Goal: Information Seeking & Learning: Compare options

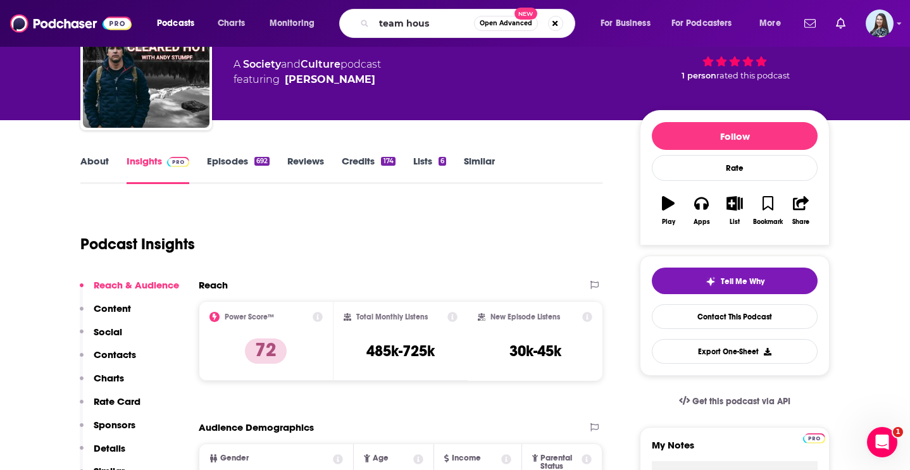
type input "team house"
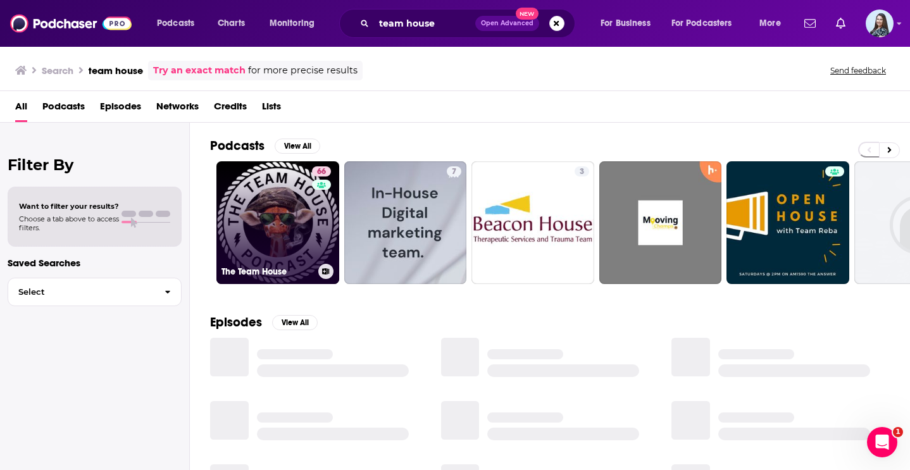
click at [289, 204] on link "66 The Team House" at bounding box center [277, 222] width 123 height 123
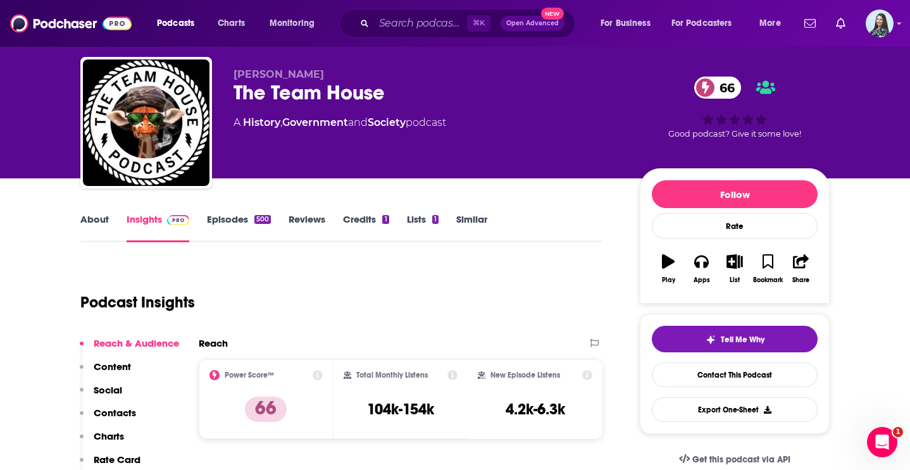
scroll to position [33, 0]
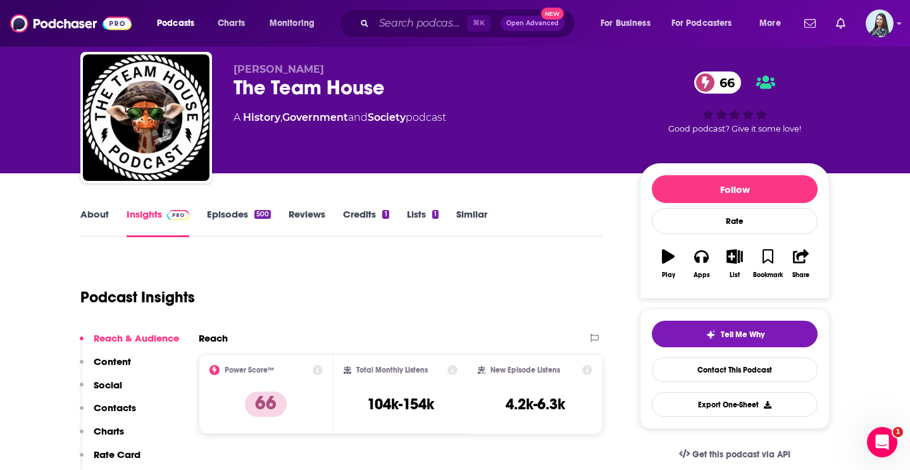
click at [96, 213] on link "About" at bounding box center [94, 222] width 28 height 29
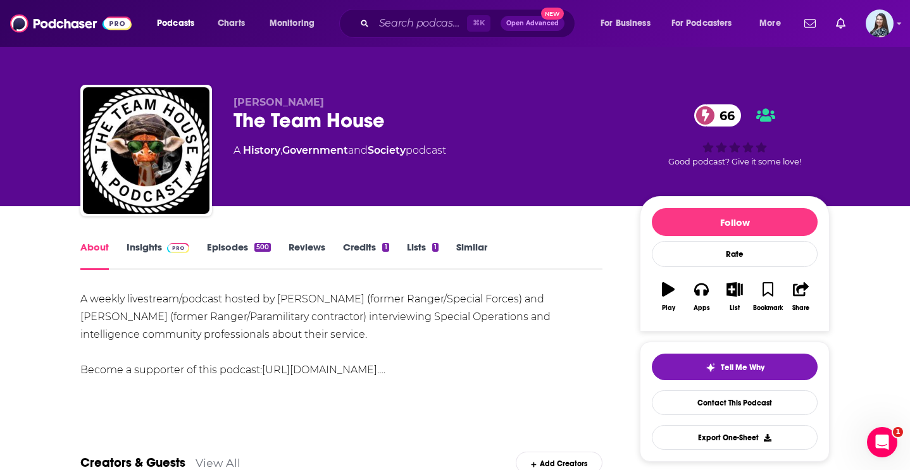
click at [133, 254] on link "Insights" at bounding box center [158, 255] width 63 height 29
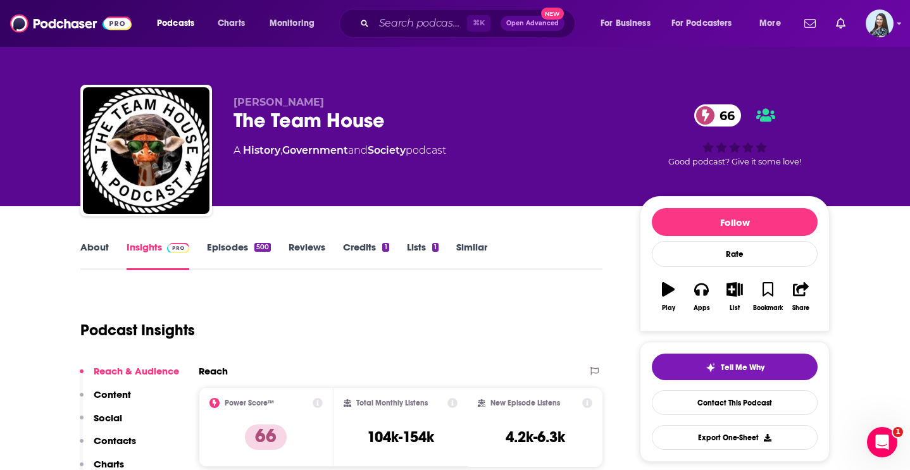
click at [96, 241] on link "About" at bounding box center [94, 255] width 28 height 29
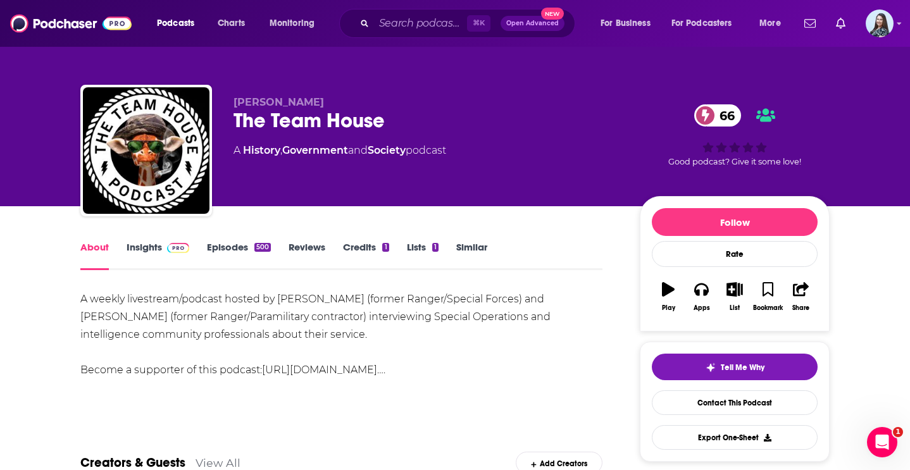
click at [134, 255] on link "Insights" at bounding box center [158, 255] width 63 height 29
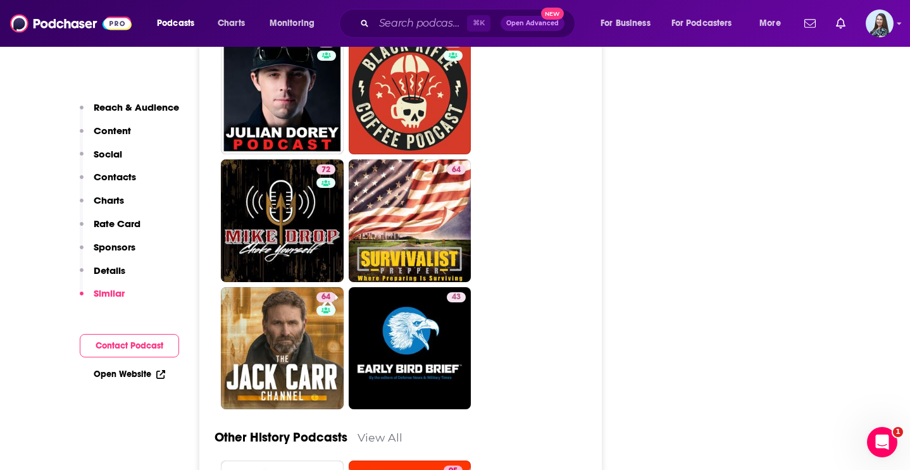
scroll to position [3902, 0]
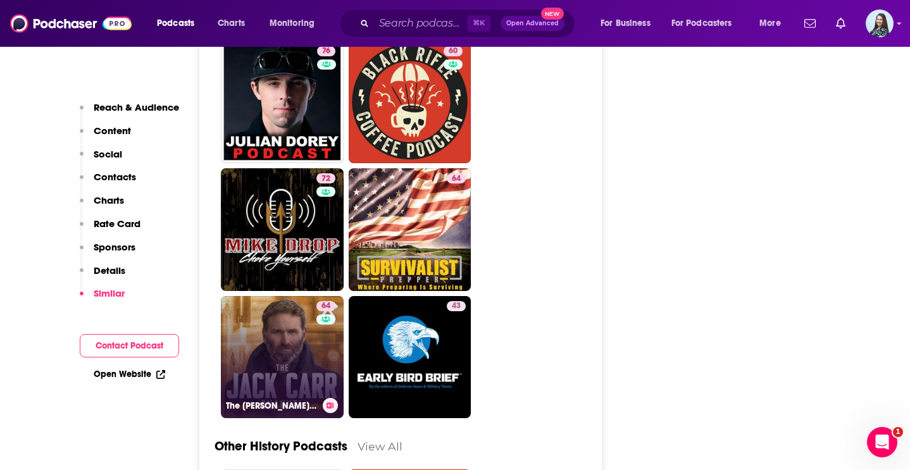
click at [279, 306] on link "64 The [PERSON_NAME] Channel" at bounding box center [282, 357] width 123 height 123
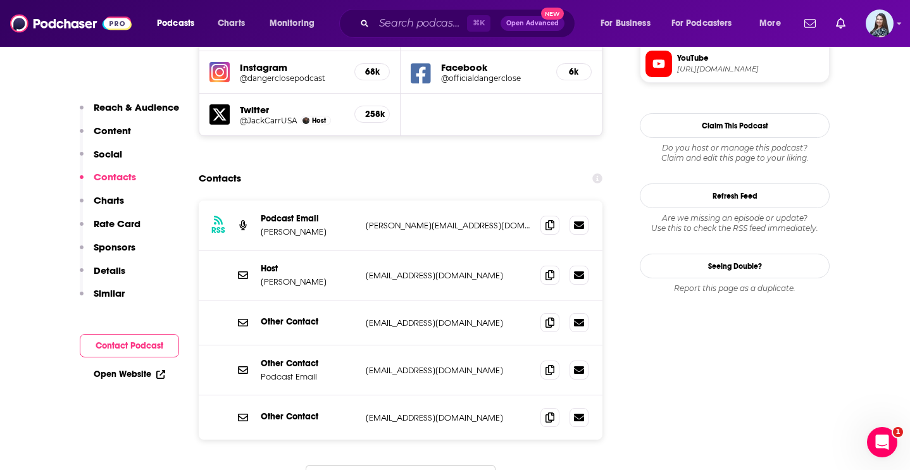
scroll to position [1217, 0]
type input "[URL][DOMAIN_NAME]"
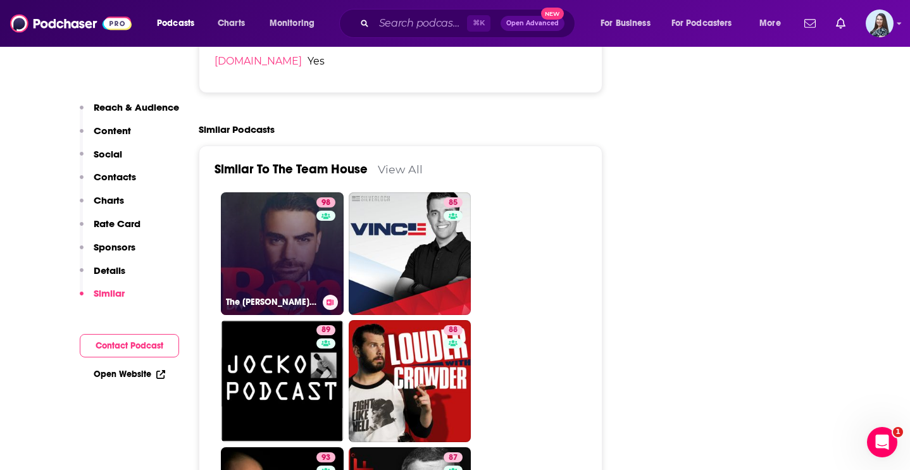
scroll to position [2390, 0]
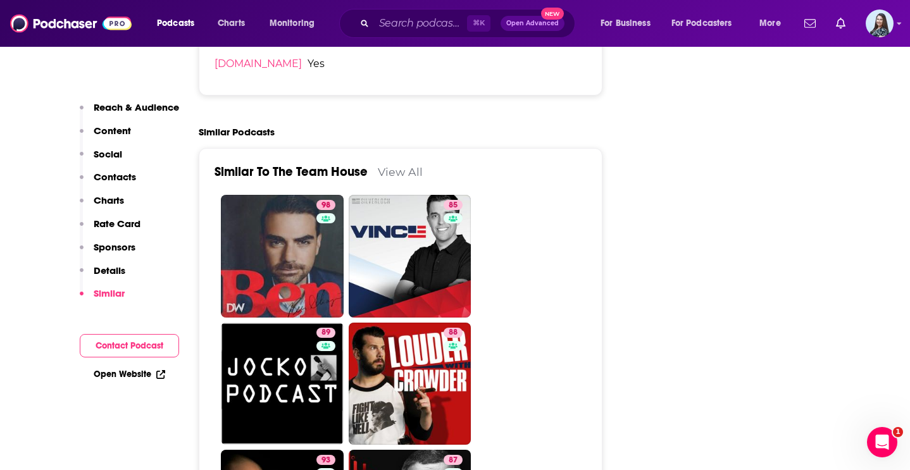
click at [398, 165] on link "View All" at bounding box center [400, 171] width 45 height 13
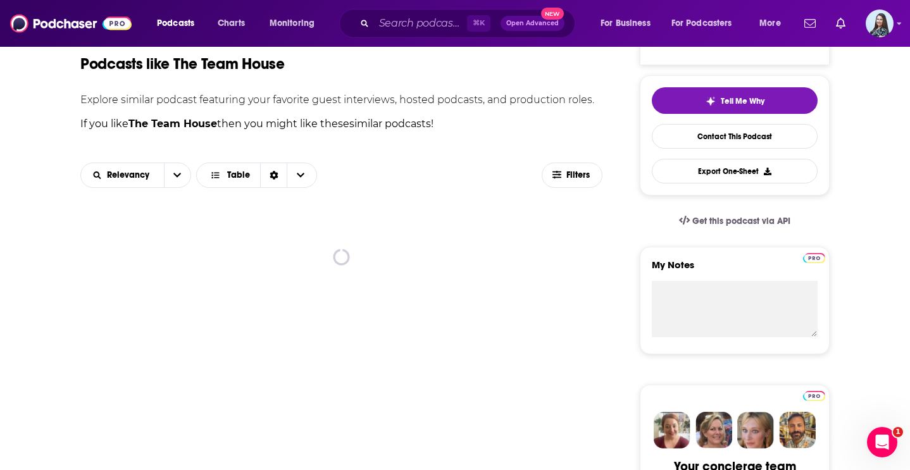
scroll to position [275, 0]
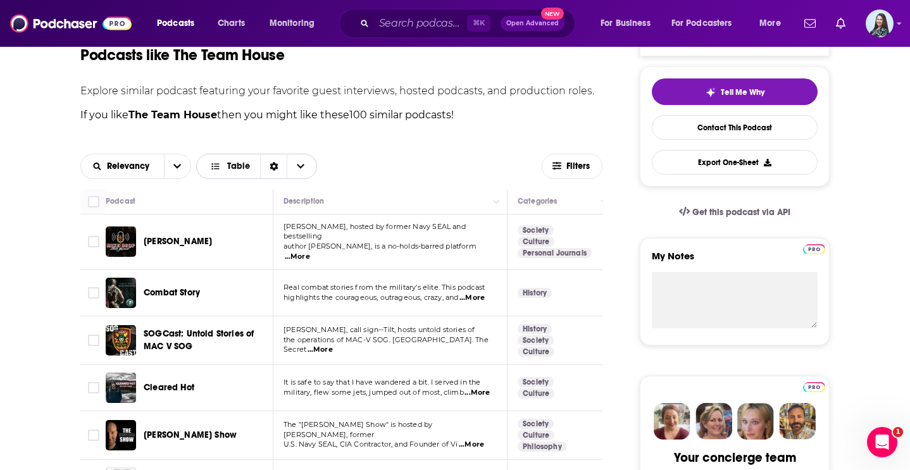
click at [311, 166] on span "Choose View" at bounding box center [300, 166] width 27 height 24
click at [442, 170] on div "Relevancy Table Table Gallery" at bounding box center [310, 166] width 461 height 25
click at [567, 168] on span "Filters" at bounding box center [579, 166] width 25 height 9
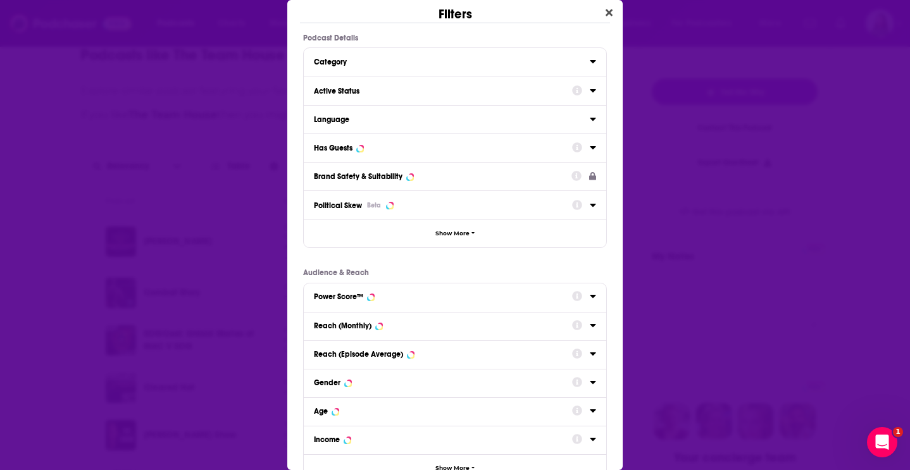
click at [392, 89] on div "Active Status" at bounding box center [439, 91] width 250 height 9
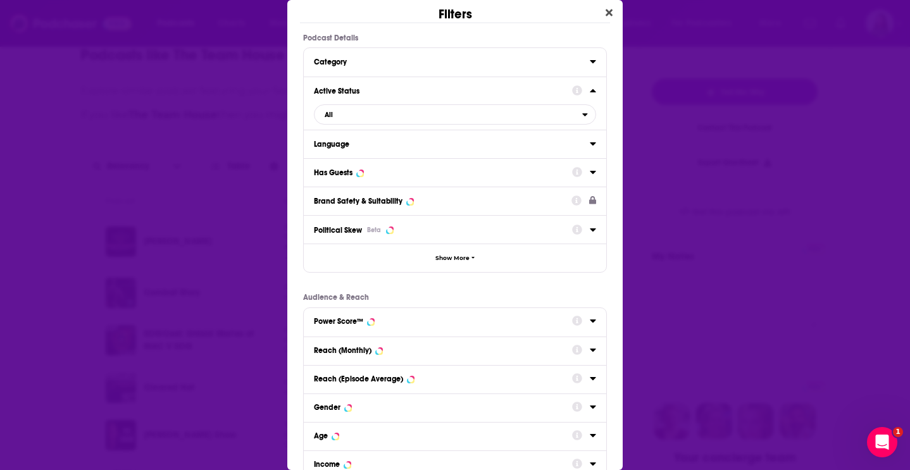
click at [383, 125] on div "Active Status All" at bounding box center [455, 103] width 303 height 53
click at [381, 120] on span "All" at bounding box center [449, 114] width 268 height 16
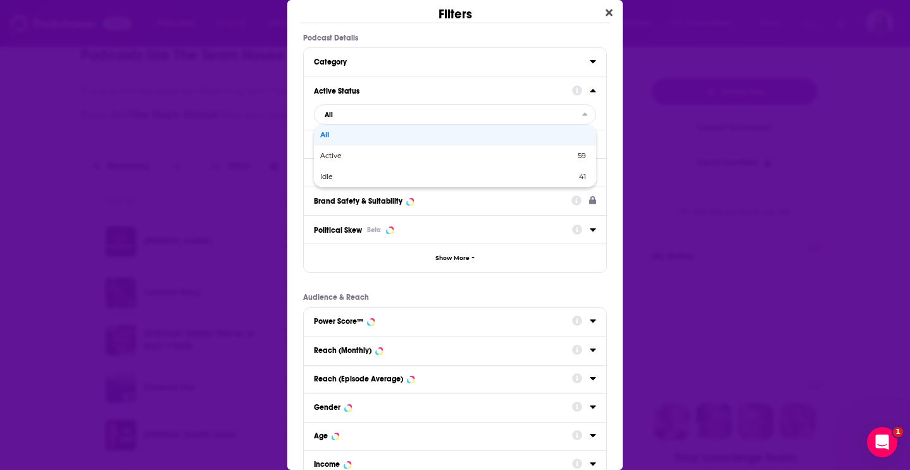
click at [381, 82] on div "Active Status All All Active 59 Idle 41" at bounding box center [455, 103] width 303 height 53
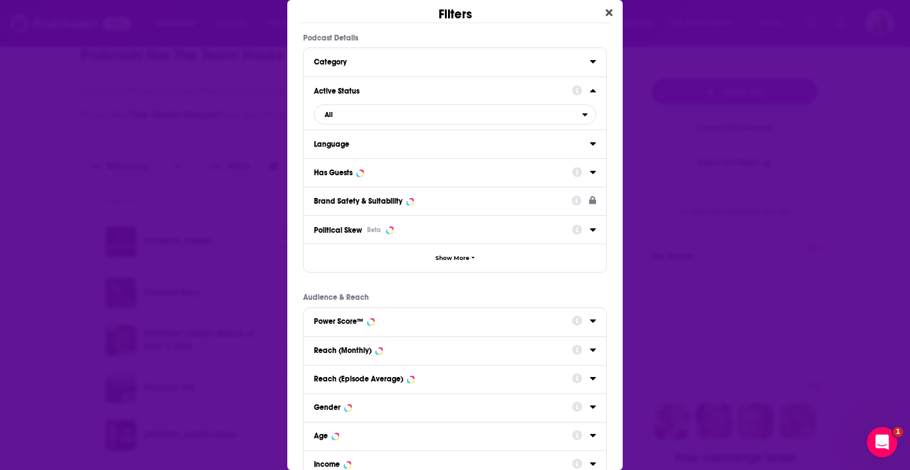
click at [370, 174] on div "Has Guests" at bounding box center [439, 172] width 250 height 9
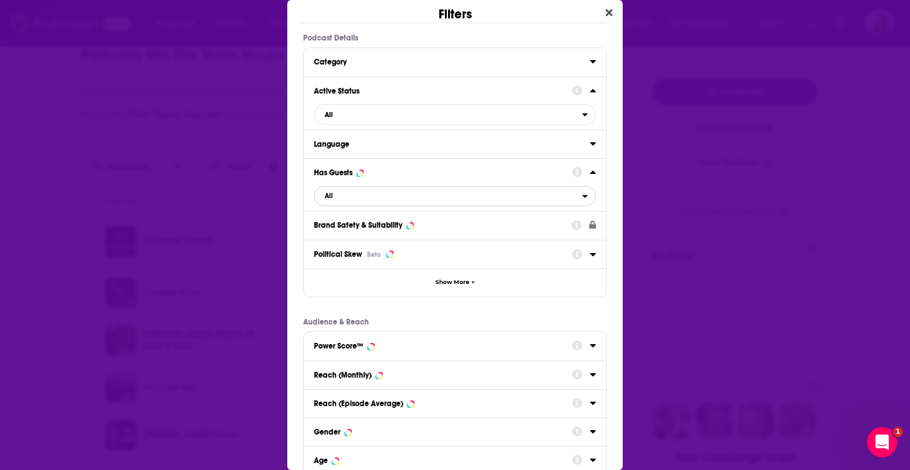
click at [383, 192] on span "All" at bounding box center [449, 196] width 268 height 16
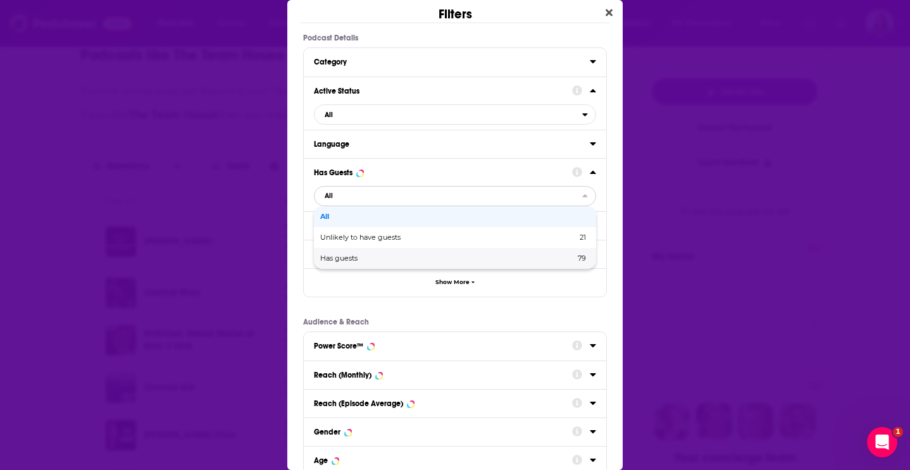
click at [382, 259] on span "Has guests" at bounding box center [393, 258] width 146 height 7
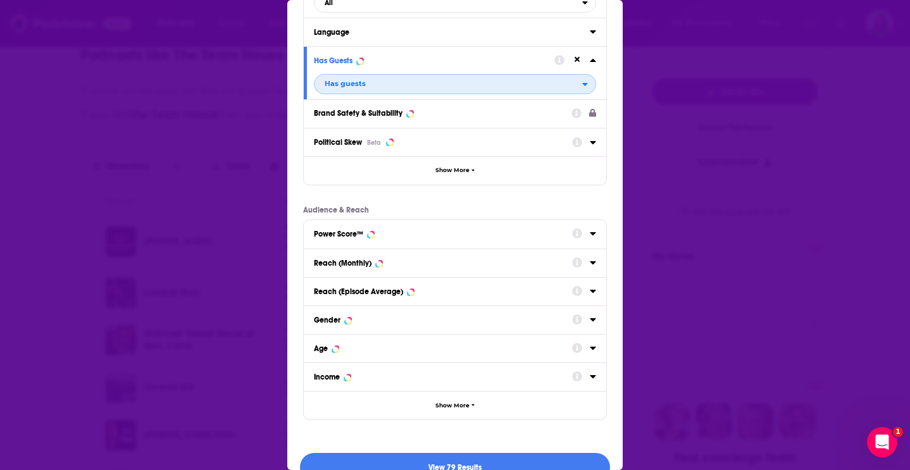
scroll to position [137, 0]
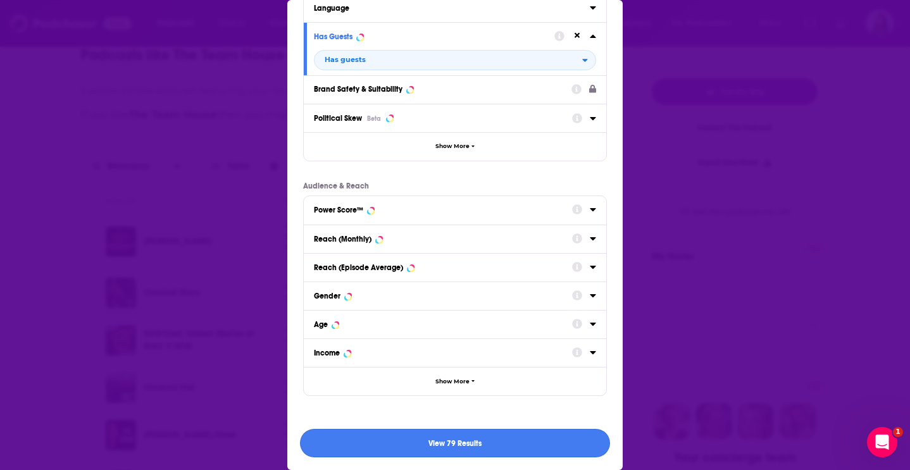
click at [427, 437] on button "View 79 Results" at bounding box center [455, 443] width 310 height 28
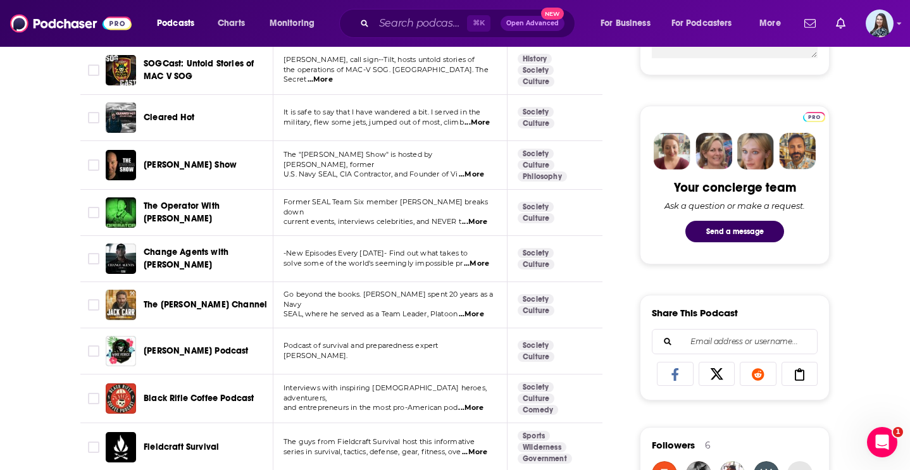
scroll to position [545, 0]
click at [480, 218] on span "...More" at bounding box center [474, 223] width 25 height 10
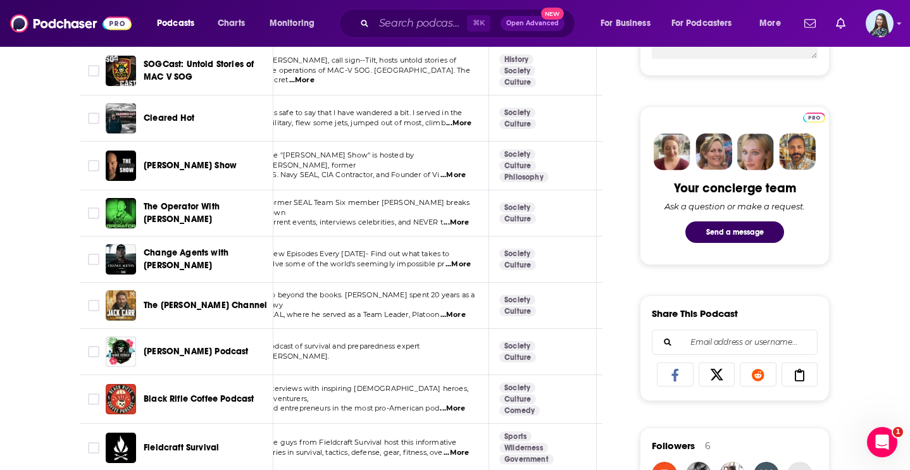
scroll to position [0, 0]
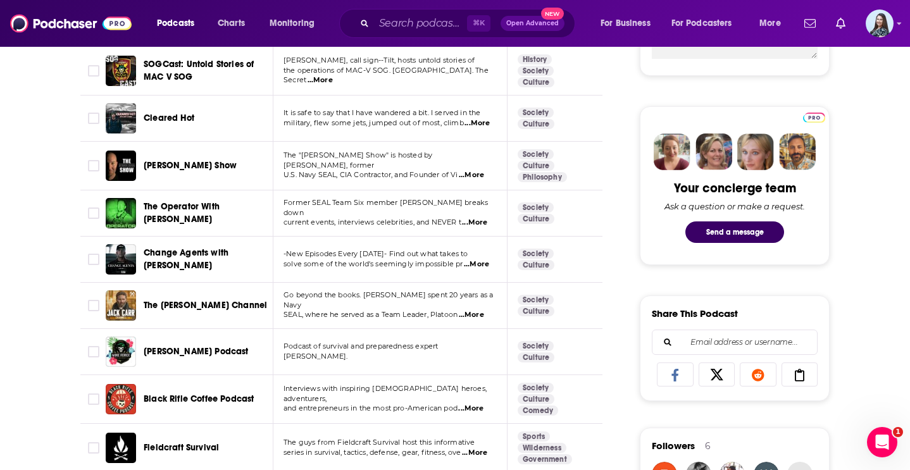
click at [474, 260] on span "...More" at bounding box center [476, 265] width 25 height 10
click at [584, 253] on td "Society Culture" at bounding box center [562, 260] width 108 height 46
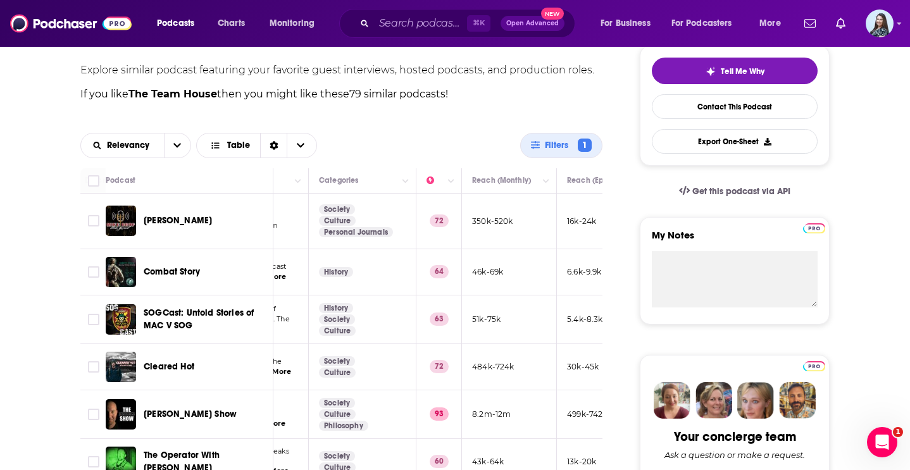
scroll to position [303, 0]
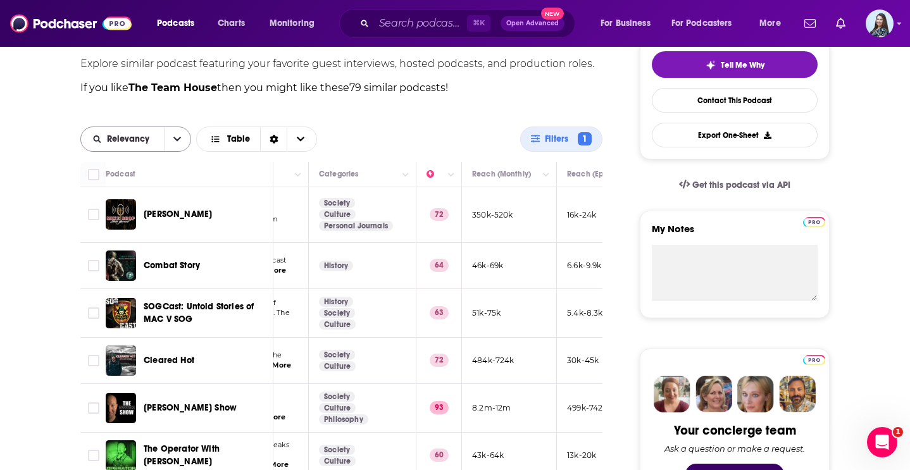
click at [176, 133] on button "open menu" at bounding box center [177, 139] width 27 height 24
click at [149, 229] on span "Power Score" at bounding box center [143, 226] width 75 height 7
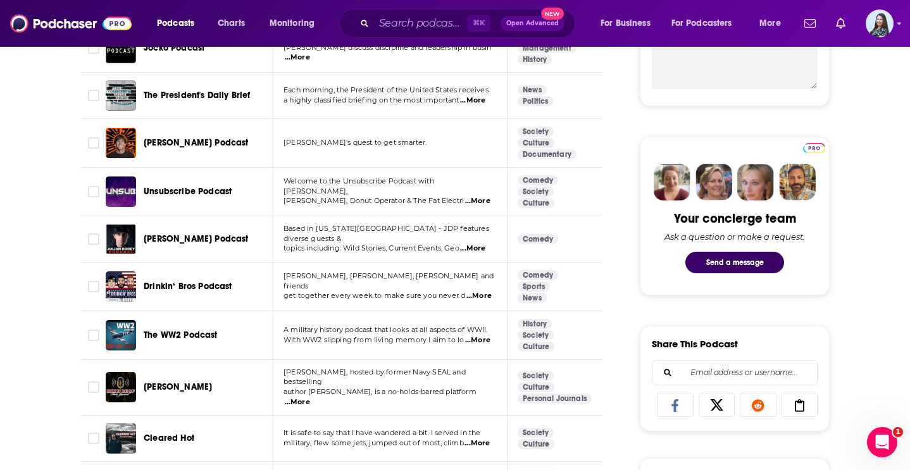
scroll to position [525, 0]
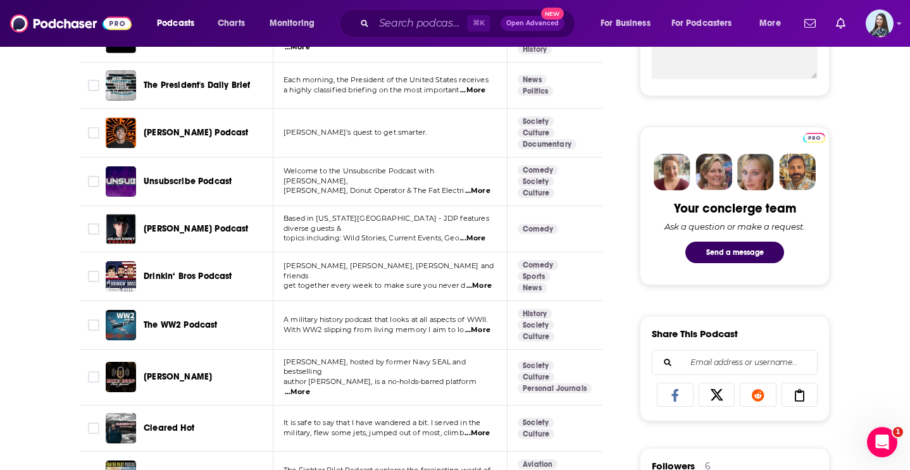
click at [482, 186] on span "...More" at bounding box center [477, 191] width 25 height 10
click at [577, 189] on td "Comedy Society Culture" at bounding box center [562, 182] width 108 height 49
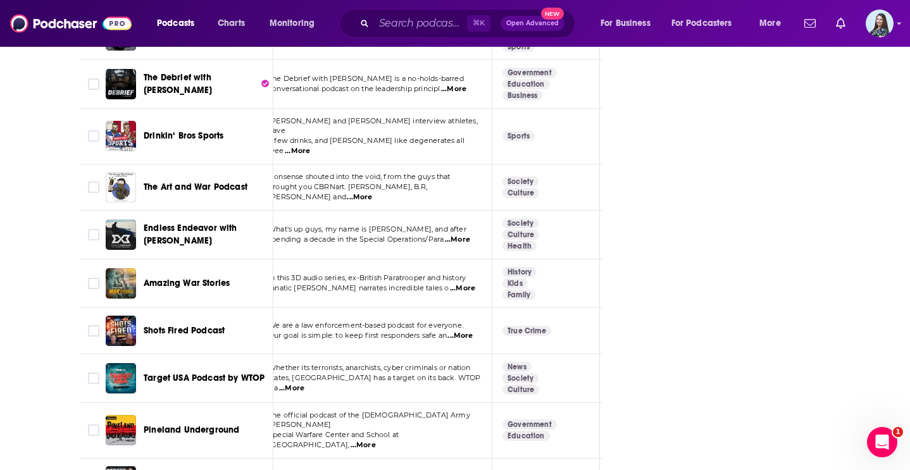
scroll to position [0, 0]
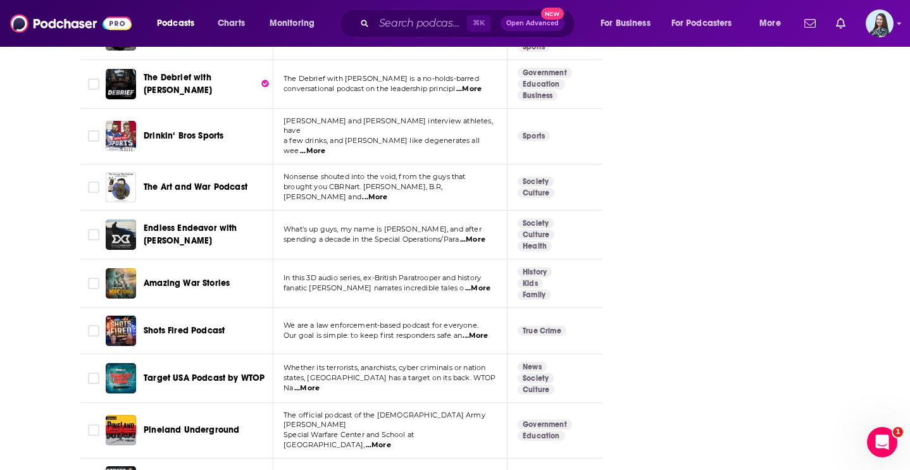
click at [475, 235] on span "...More" at bounding box center [472, 240] width 25 height 10
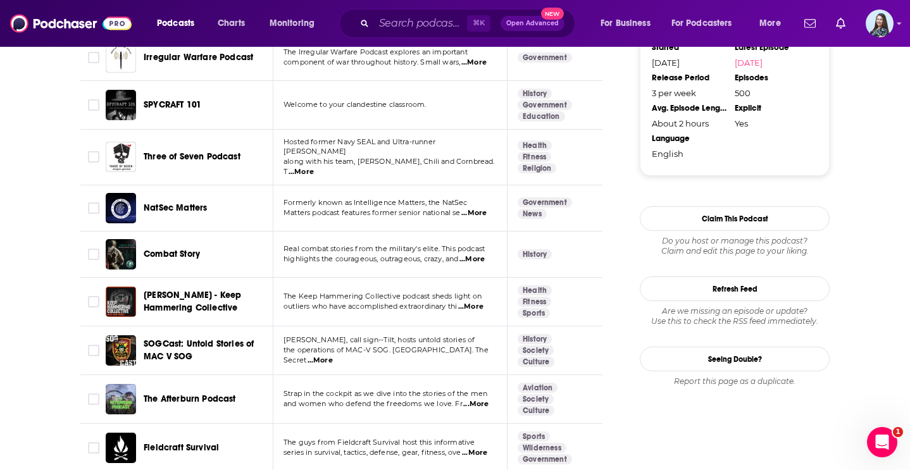
scroll to position [1391, 0]
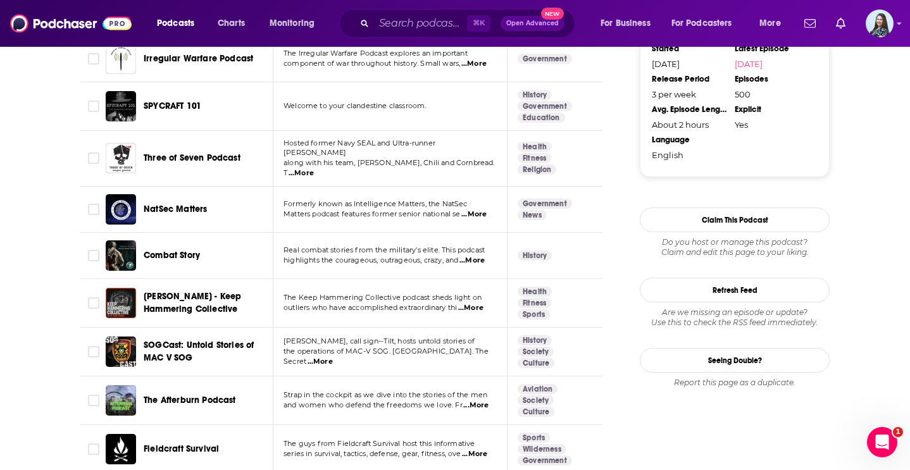
click at [477, 303] on span "...More" at bounding box center [470, 308] width 25 height 10
click at [594, 279] on td "Health Fitness Sports" at bounding box center [562, 303] width 108 height 49
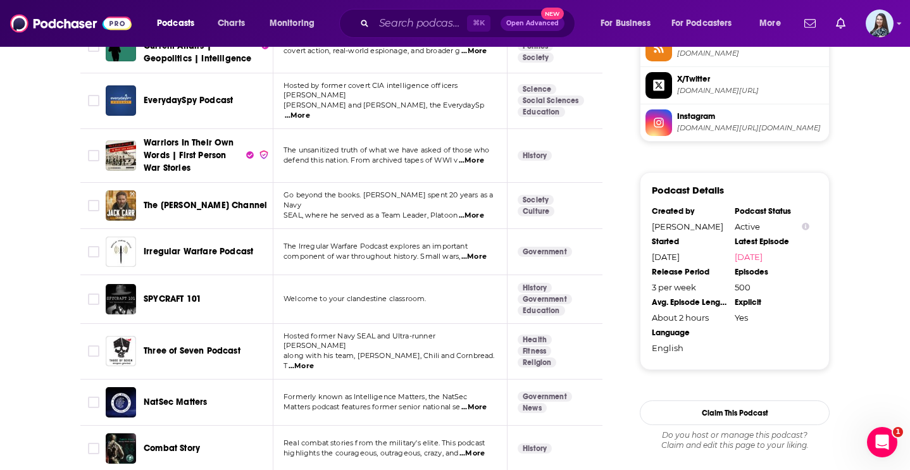
scroll to position [1195, 0]
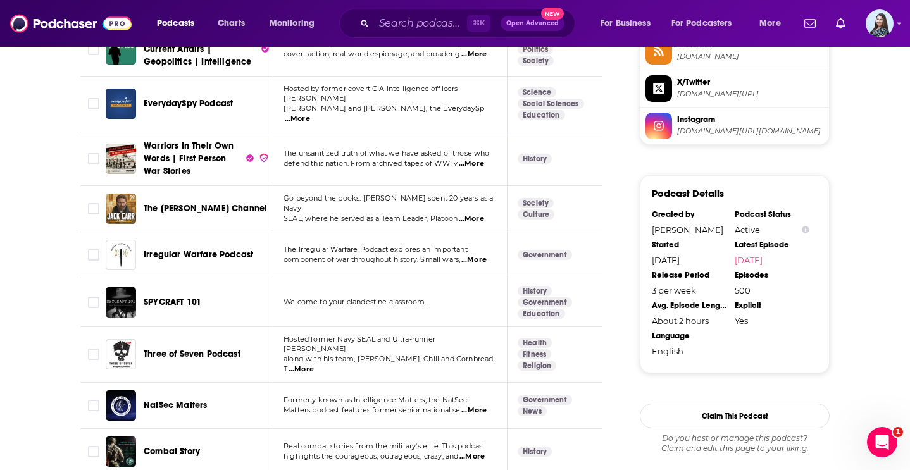
click at [314, 365] on span "...More" at bounding box center [301, 370] width 25 height 10
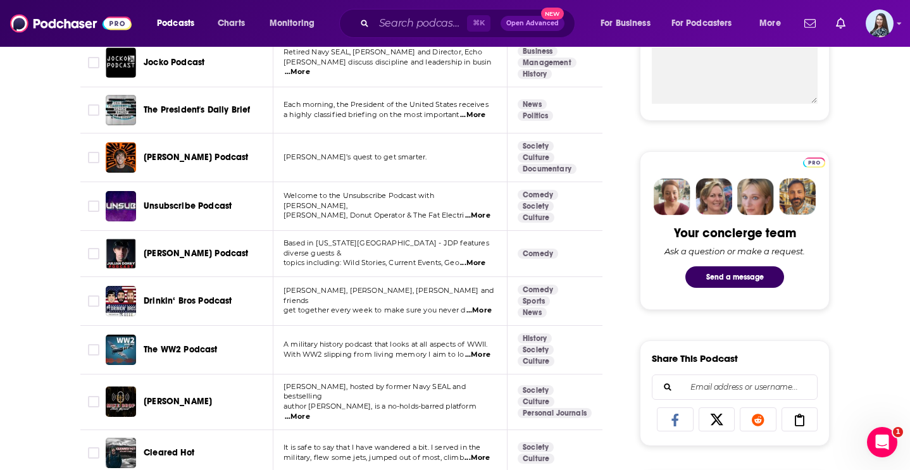
scroll to position [484, 0]
